Goal: Navigation & Orientation: Find specific page/section

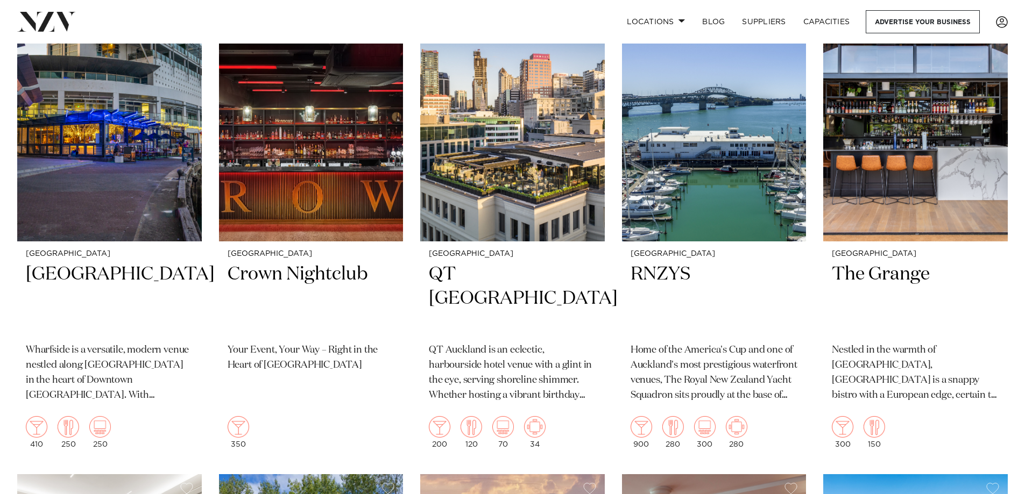
scroll to position [968, 0]
click at [844, 20] on link "Capacities" at bounding box center [827, 21] width 64 height 23
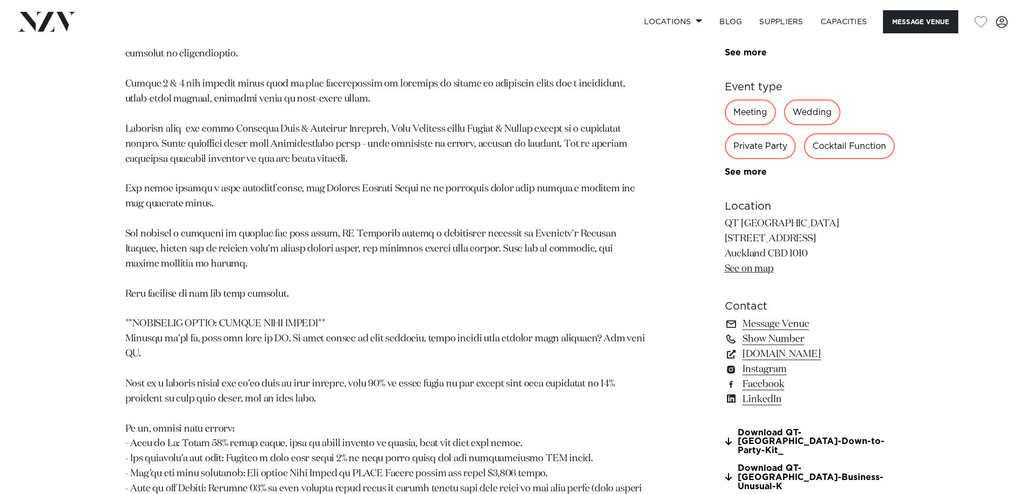
scroll to position [868, 0]
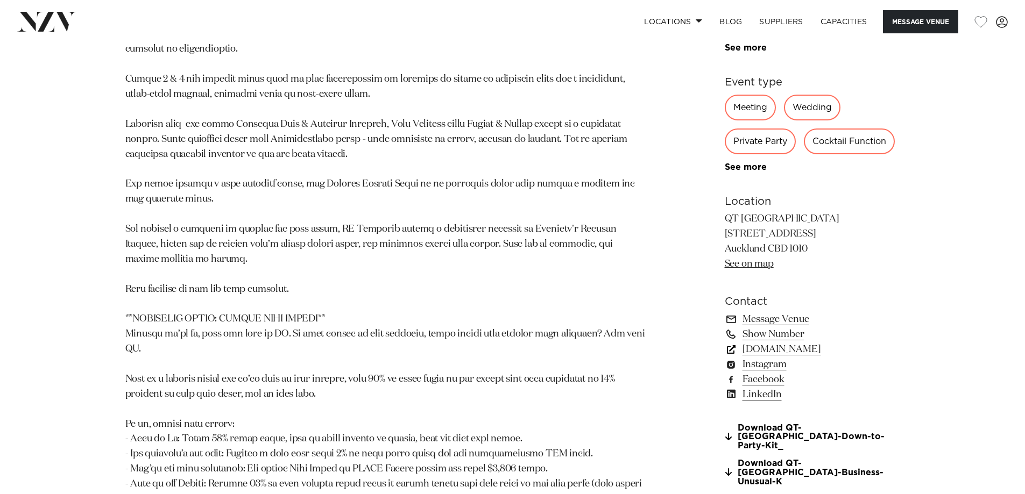
click at [798, 353] on link "www.qthotels.com" at bounding box center [812, 349] width 175 height 15
